Goal: Task Accomplishment & Management: Manage account settings

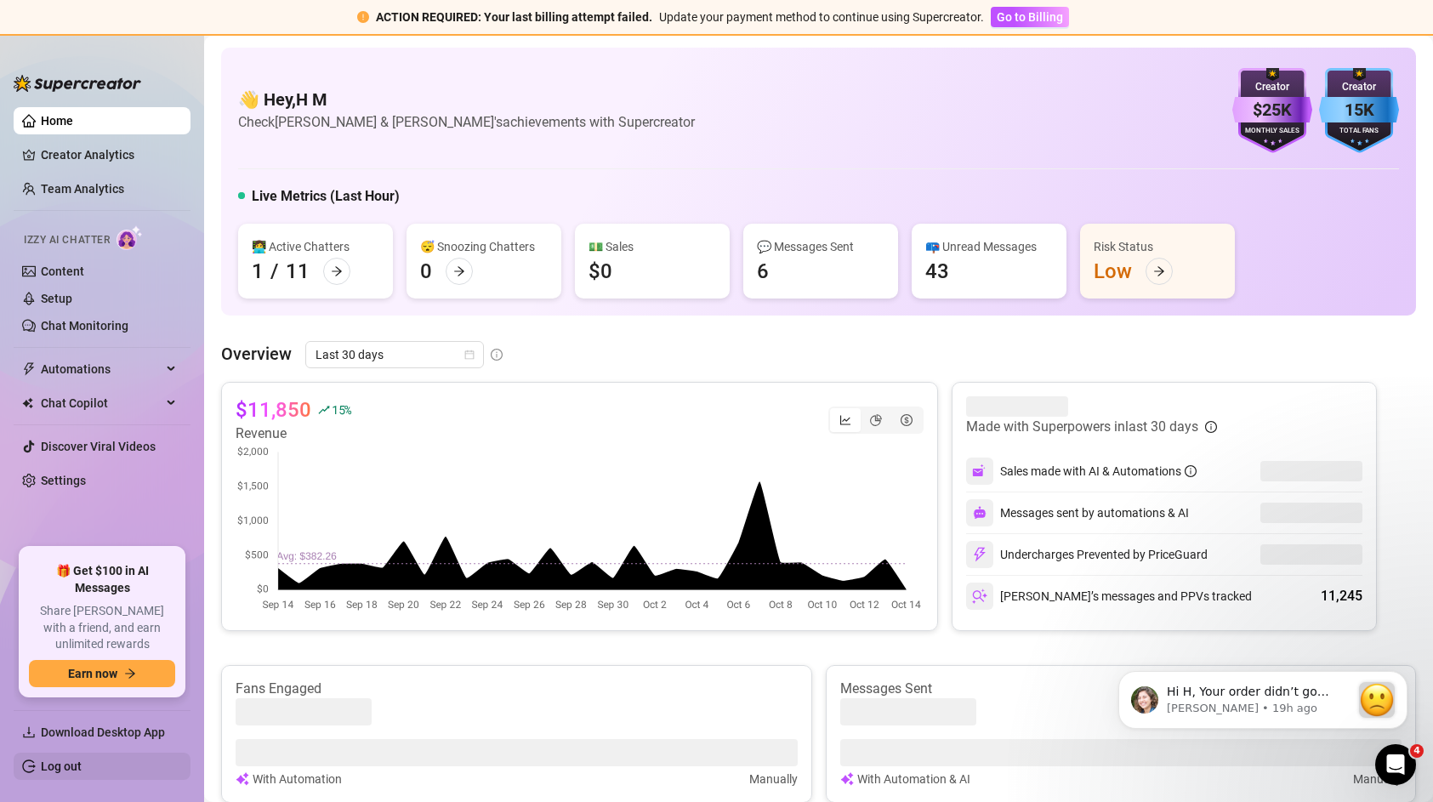
click at [51, 773] on link "Log out" at bounding box center [61, 767] width 41 height 14
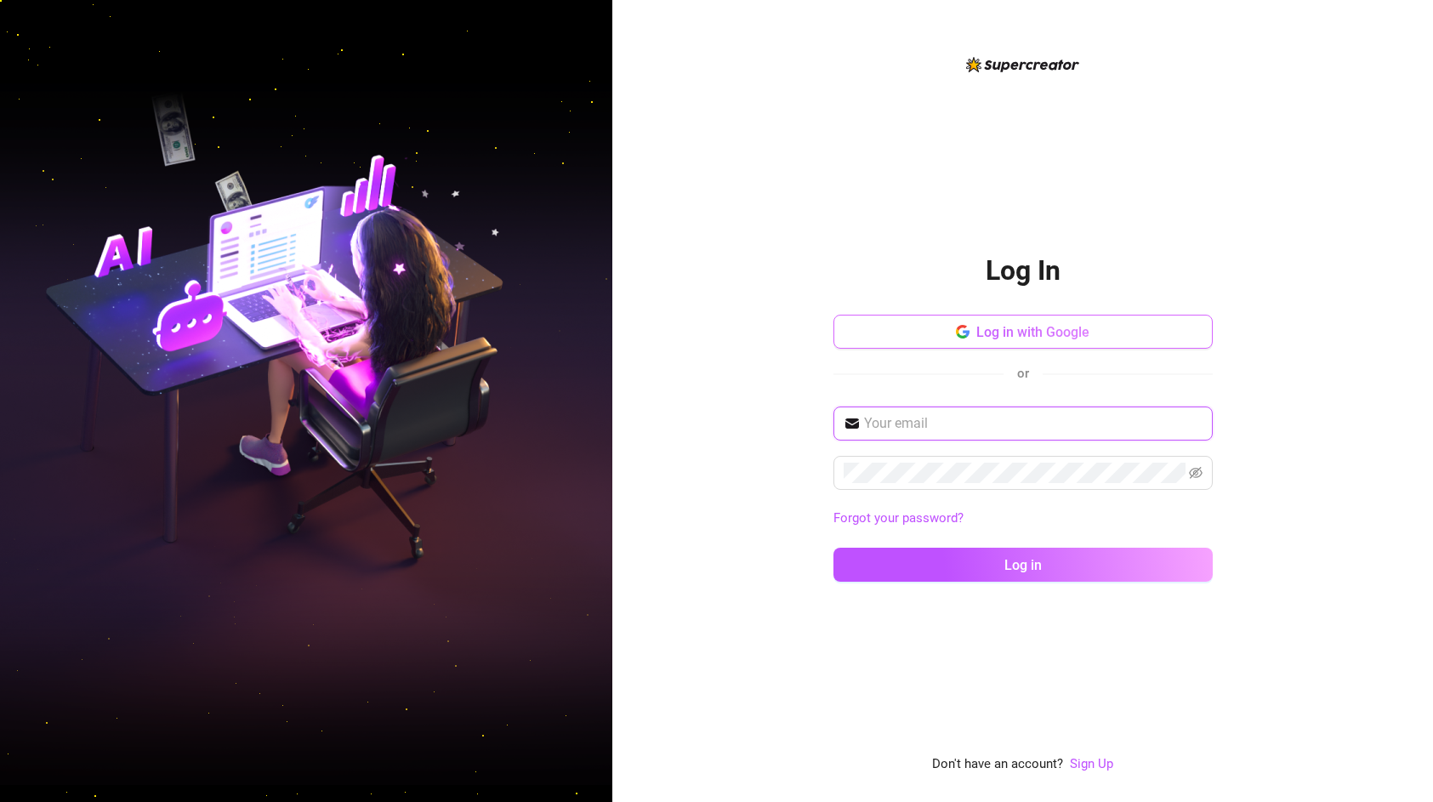
type input "[EMAIL_ADDRESS][DOMAIN_NAME]"
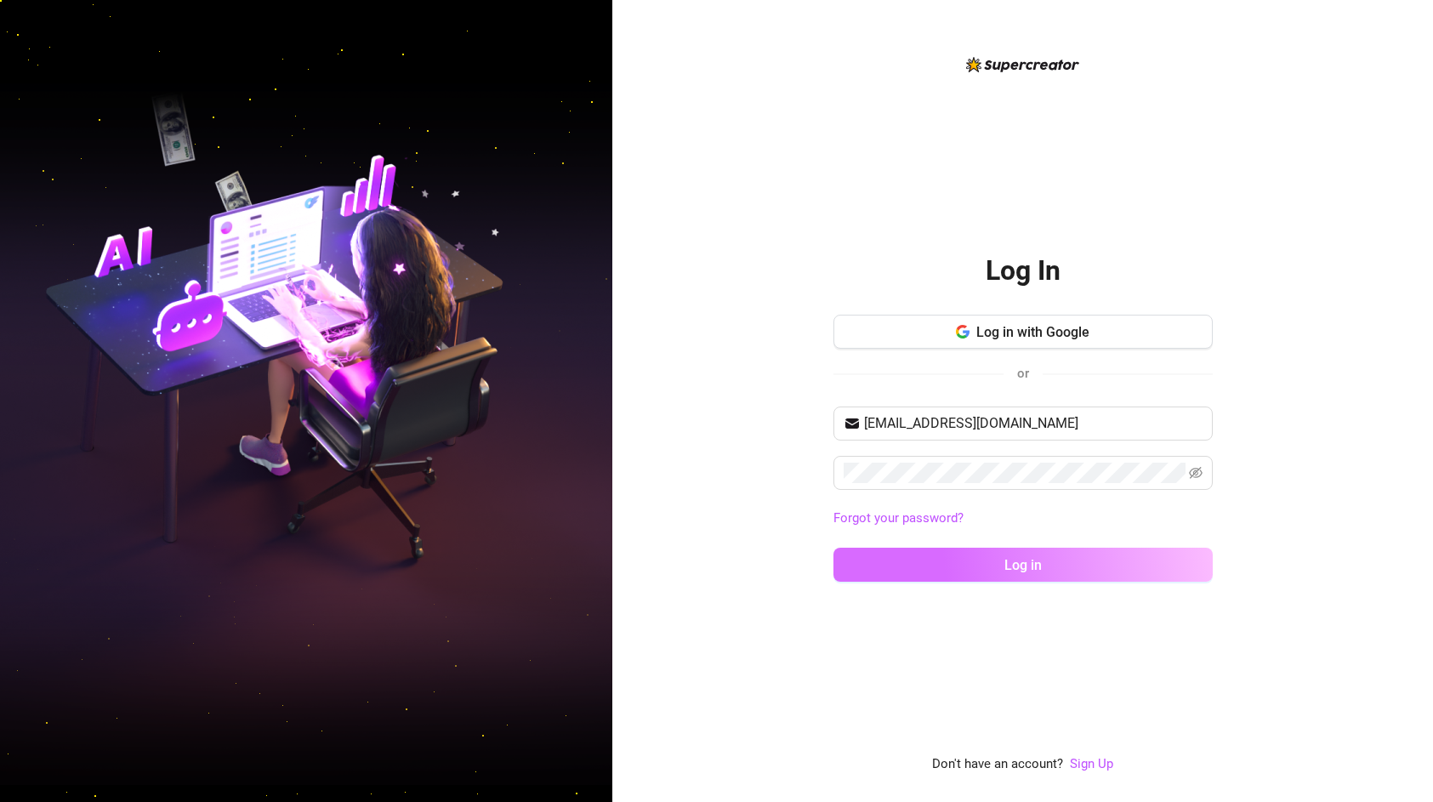
click at [1021, 566] on span "Log in" at bounding box center [1022, 565] width 37 height 16
